Goal: Task Accomplishment & Management: Manage account settings

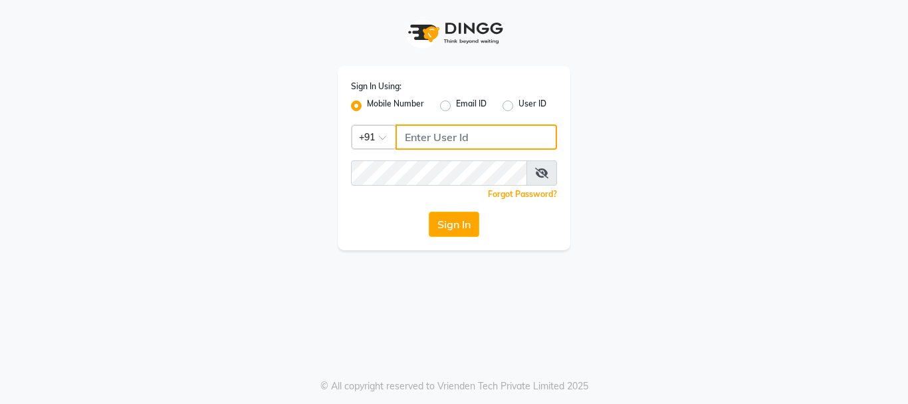
click at [441, 133] on input "Username" at bounding box center [477, 136] width 162 height 25
type input "7838777722"
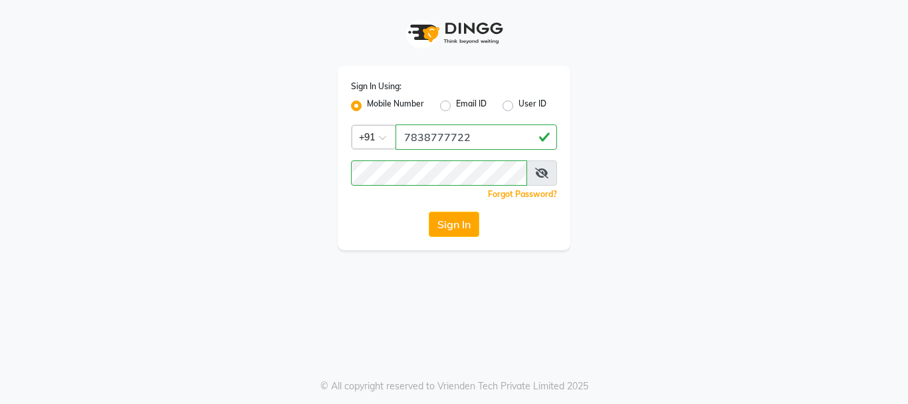
click at [539, 174] on icon at bounding box center [541, 173] width 13 height 11
click at [670, 230] on div "Sign In Using: Mobile Number Email ID User ID Country Code × [PHONE_NUMBER] Rem…" at bounding box center [454, 125] width 758 height 250
click at [449, 229] on button "Sign In" at bounding box center [454, 223] width 51 height 25
